Goal: Information Seeking & Learning: Learn about a topic

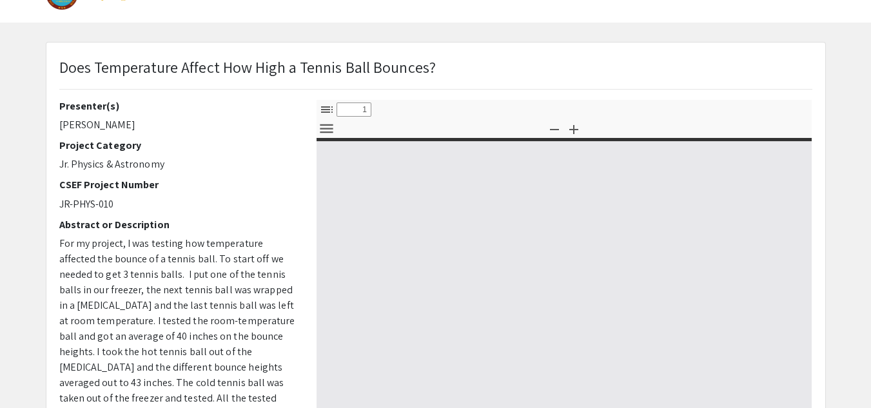
scroll to position [35, 0]
select select "custom"
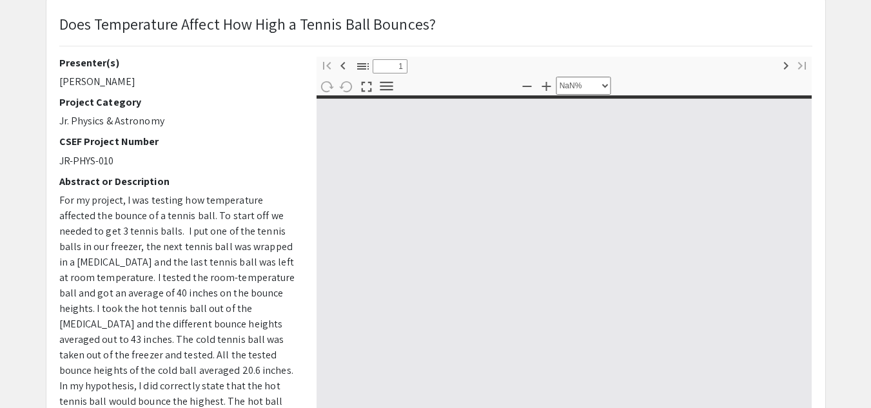
type input "0"
select select "custom"
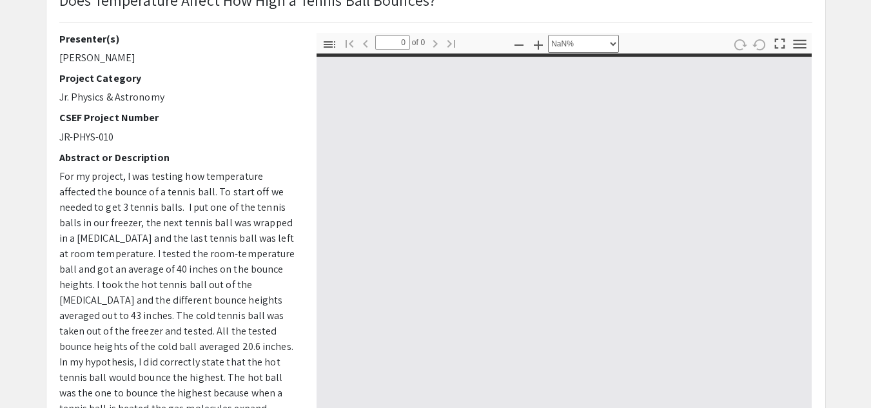
type input "1"
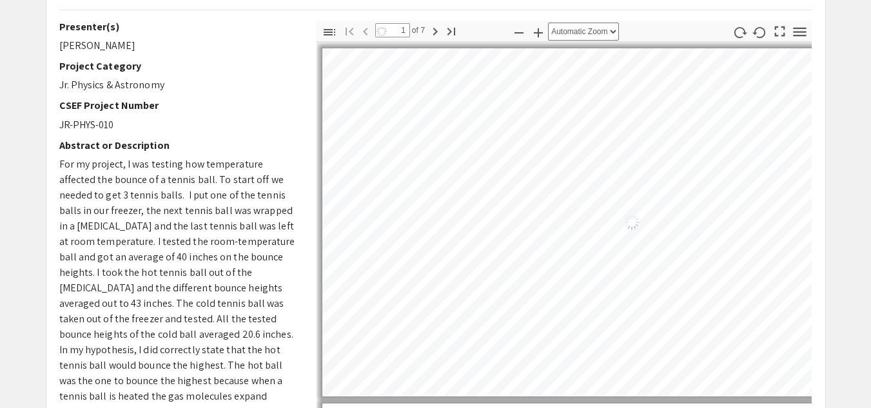
scroll to position [66, 0]
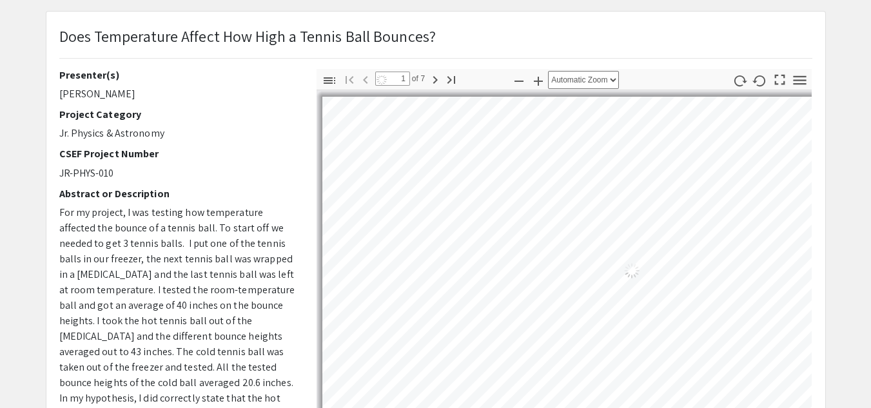
select select "auto"
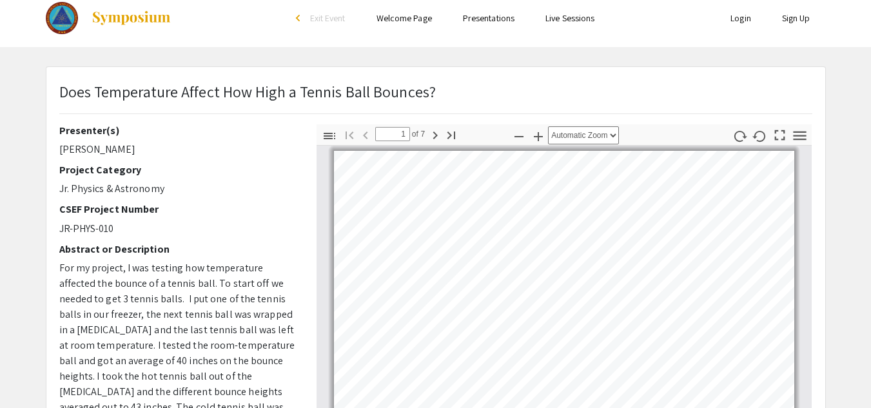
scroll to position [0, 0]
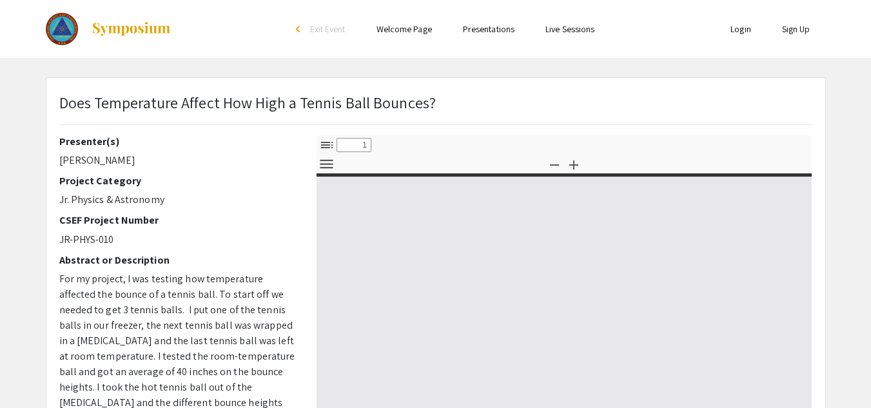
select select "custom"
type input "0"
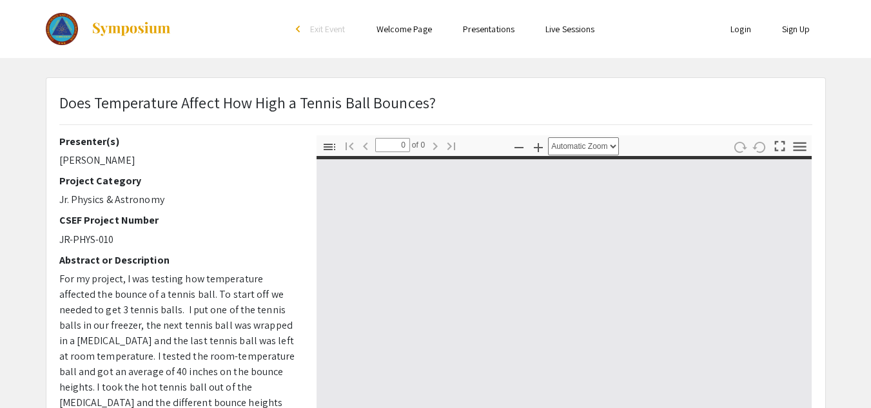
select select "custom"
type input "1"
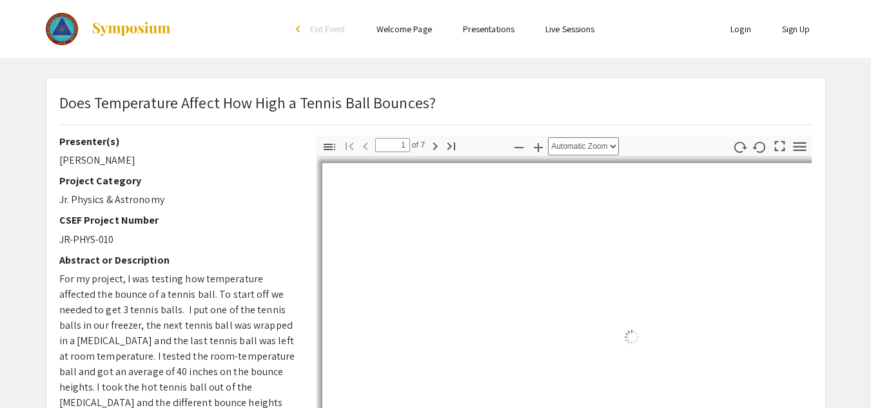
select select "auto"
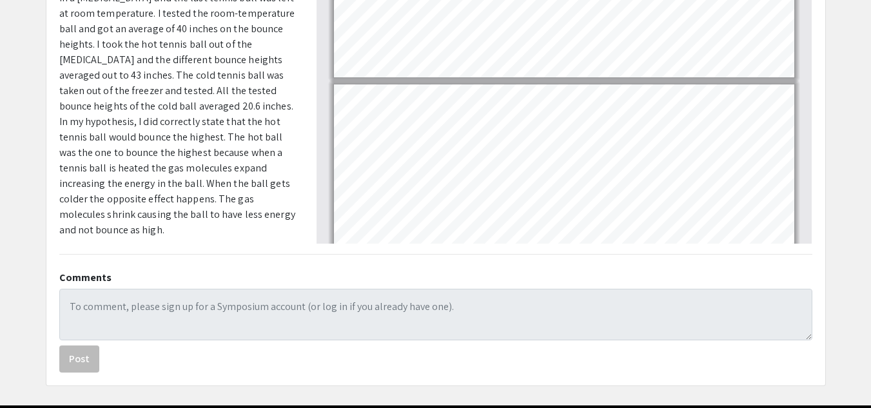
scroll to position [345, 0]
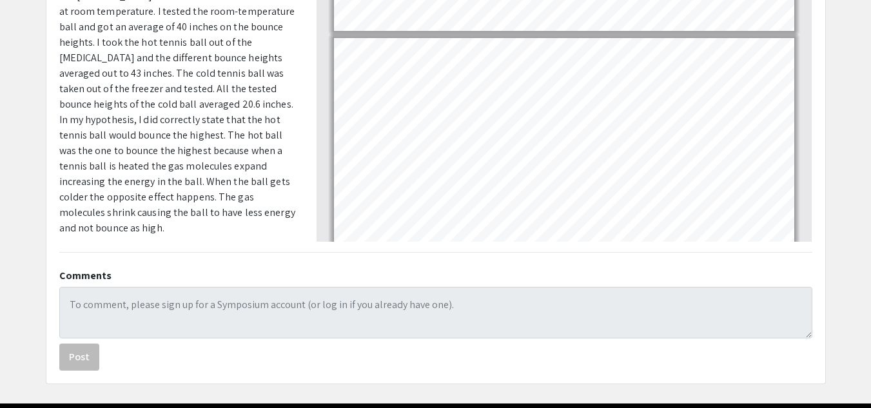
type input "2"
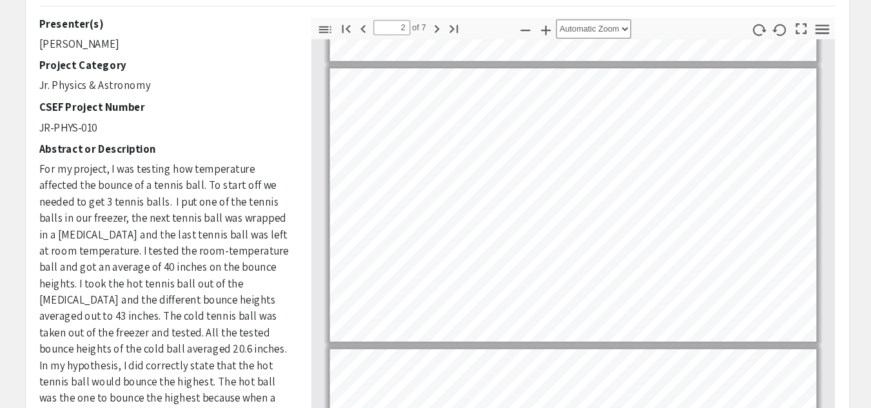
scroll to position [113, 0]
